Goal: Information Seeking & Learning: Find specific fact

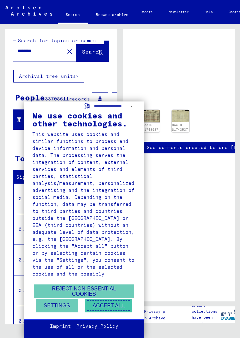
click at [112, 305] on button "Accept all" at bounding box center [108, 306] width 47 height 14
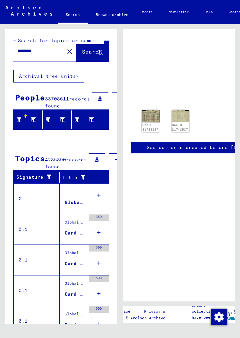
scroll to position [59, 0]
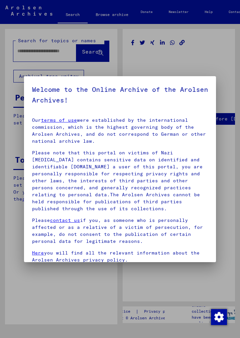
type input "********"
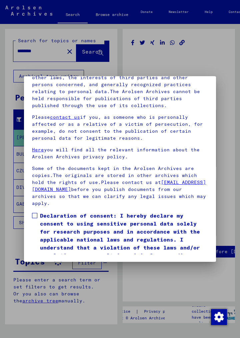
scroll to position [98, 0]
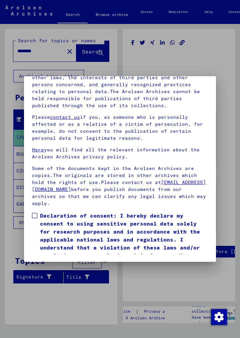
click at [35, 213] on span at bounding box center [34, 215] width 5 height 5
click at [51, 263] on button "I agree" at bounding box center [48, 269] width 32 height 13
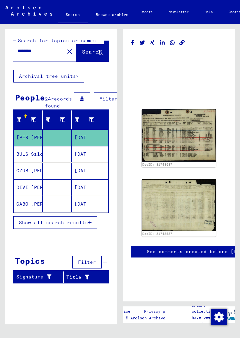
scroll to position [0, 0]
click at [165, 128] on img at bounding box center [178, 135] width 74 height 53
click at [167, 137] on img at bounding box center [178, 135] width 74 height 53
click at [180, 130] on img at bounding box center [178, 135] width 74 height 53
click at [170, 196] on img at bounding box center [178, 205] width 74 height 52
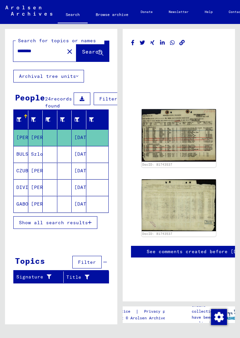
click at [182, 126] on img at bounding box center [178, 135] width 74 height 53
click at [202, 131] on img at bounding box center [178, 135] width 74 height 53
click at [197, 146] on img at bounding box center [178, 135] width 74 height 53
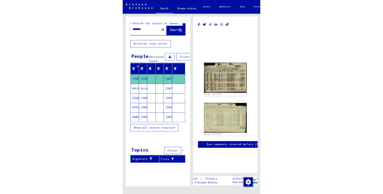
scroll to position [18, 0]
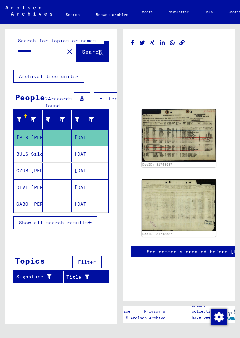
click at [72, 220] on span "Show all search results" at bounding box center [53, 223] width 69 height 6
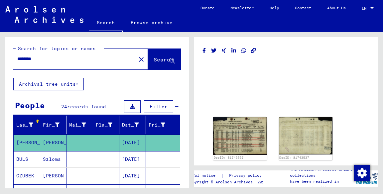
click at [239, 128] on img at bounding box center [240, 136] width 54 height 38
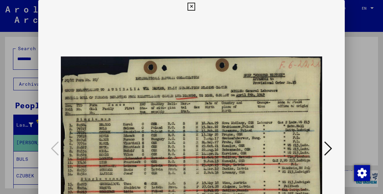
click at [239, 122] on img at bounding box center [191, 148] width 261 height 271
click at [239, 151] on icon at bounding box center [328, 149] width 8 height 16
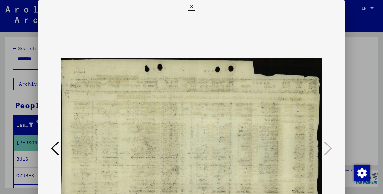
click at [194, 13] on button at bounding box center [192, 6] width 12 height 13
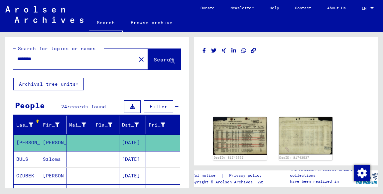
click at [0, 125] on div "Search for topics or names ******** close Search Archival tree units People 24 …" at bounding box center [96, 110] width 192 height 157
click at [7, 31] on mat-toolbar "Search Browse archive Detailed questions/information about the documents? Send …" at bounding box center [191, 16] width 383 height 32
click at [239, 42] on div "DocID: 81743537 DocID: 81743537 See comments created before [DATE] Legal notice…" at bounding box center [288, 110] width 192 height 157
click at [239, 117] on img at bounding box center [306, 136] width 54 height 38
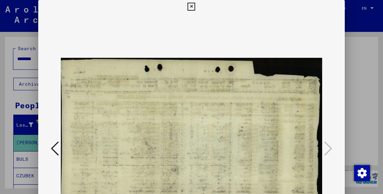
click at [239, 109] on img at bounding box center [191, 148] width 261 height 271
click at [239, 67] on div at bounding box center [191, 97] width 383 height 194
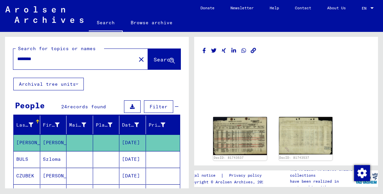
click at [239, 64] on yv-its-full-details "DocID: 81743537 DocID: 81743537 See comments created before [DATE]" at bounding box center [286, 113] width 184 height 136
click at [229, 117] on img at bounding box center [240, 136] width 54 height 38
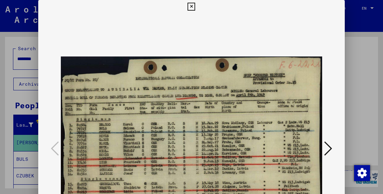
click at [230, 114] on img at bounding box center [191, 148] width 261 height 271
click at [239, 65] on div at bounding box center [191, 97] width 383 height 194
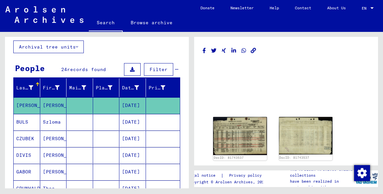
scroll to position [38, 0]
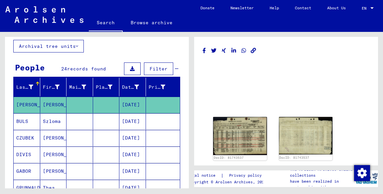
click at [233, 123] on img at bounding box center [240, 136] width 54 height 38
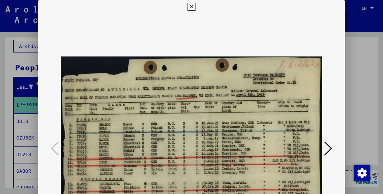
click at [239, 135] on img at bounding box center [191, 148] width 261 height 271
click at [239, 110] on div at bounding box center [191, 97] width 383 height 194
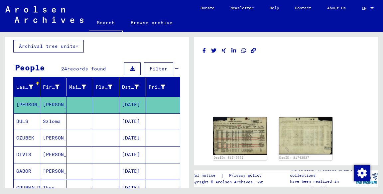
click at [2, 24] on link at bounding box center [44, 16] width 89 height 20
